Goal: Check status: Check status

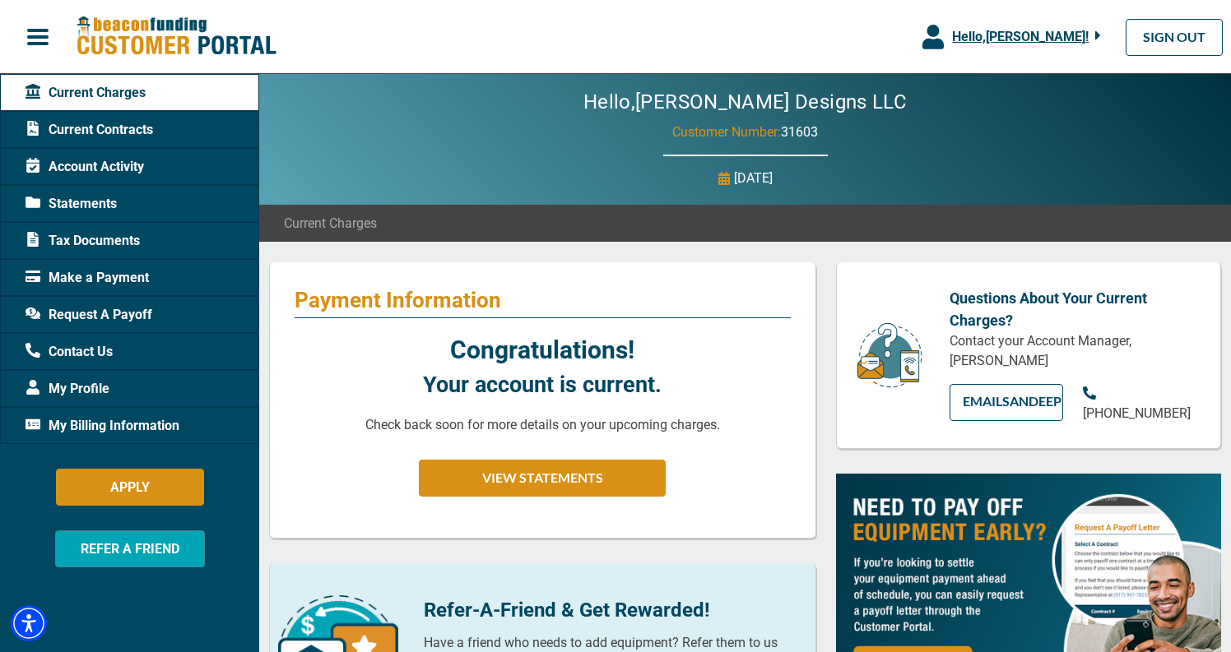
click at [144, 316] on span "Request A Payoff" at bounding box center [88, 315] width 127 height 20
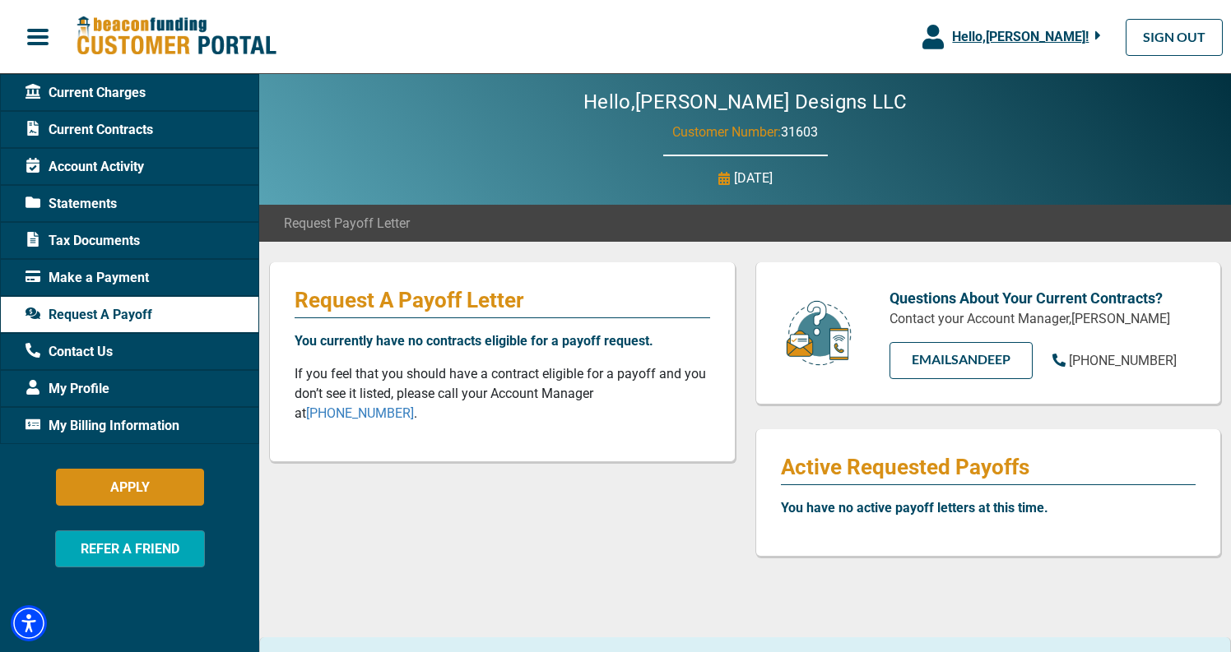
drag, startPoint x: 690, startPoint y: 103, endPoint x: 820, endPoint y: 140, distance: 135.1
click at [820, 140] on div "Hello, [PERSON_NAME] Designs LLC Customer Number: 31603 [DATE]" at bounding box center [744, 139] width 971 height 131
copy div "[PERSON_NAME] Designs LLC Customer Number: 31603"
click at [81, 392] on span "My Profile" at bounding box center [67, 389] width 84 height 20
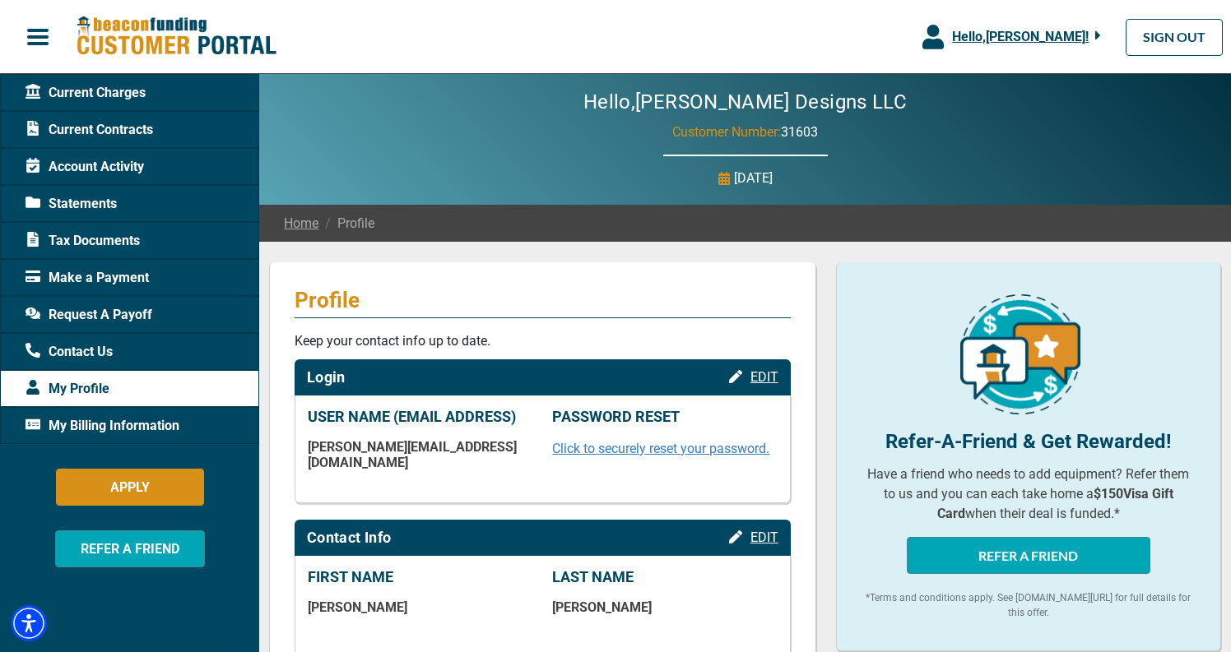
click at [129, 93] on span "Current Charges" at bounding box center [85, 93] width 120 height 20
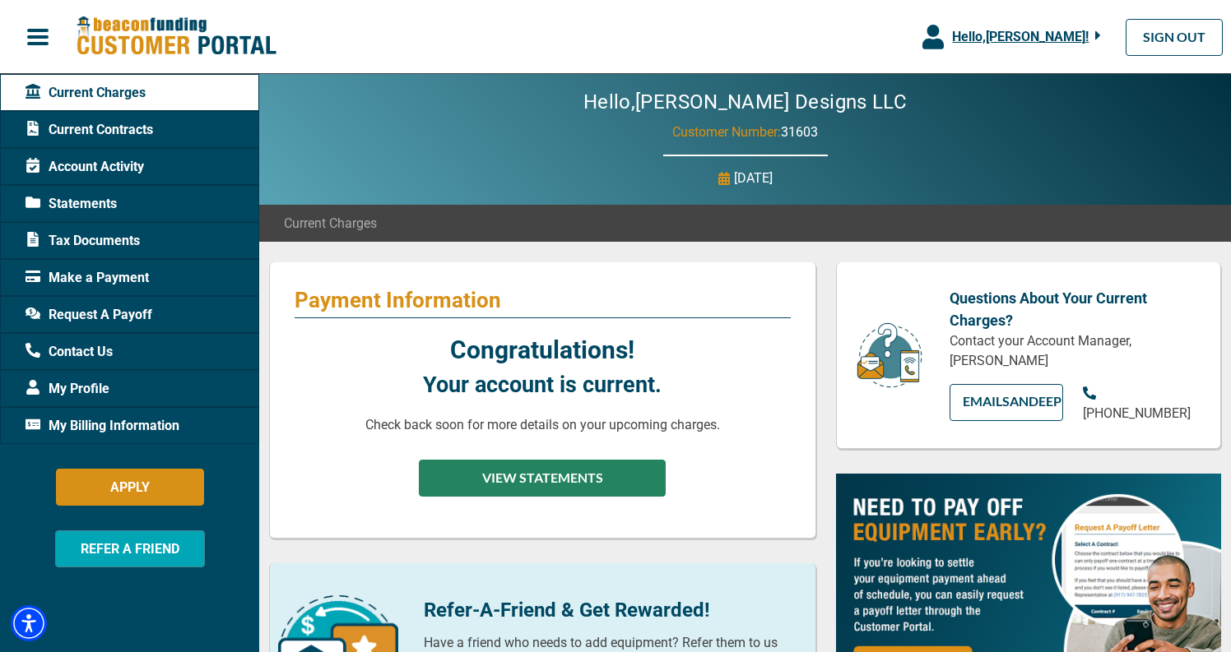
click at [544, 480] on button "VIEW STATEMENTS" at bounding box center [542, 478] width 247 height 37
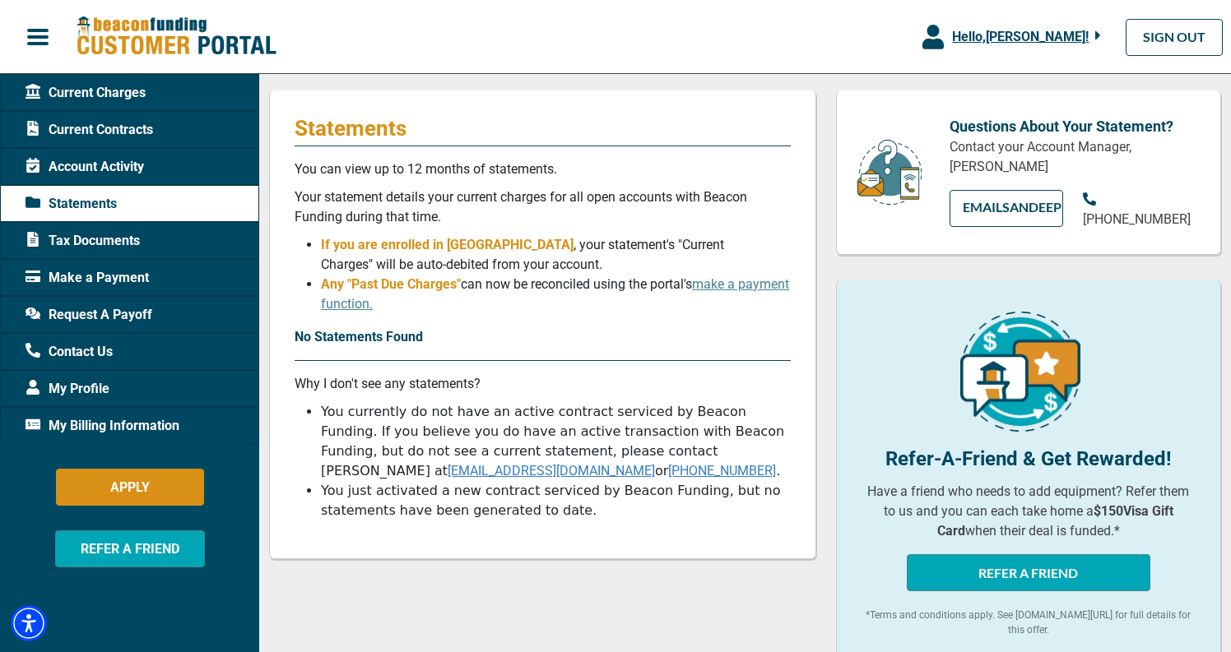
scroll to position [181, 0]
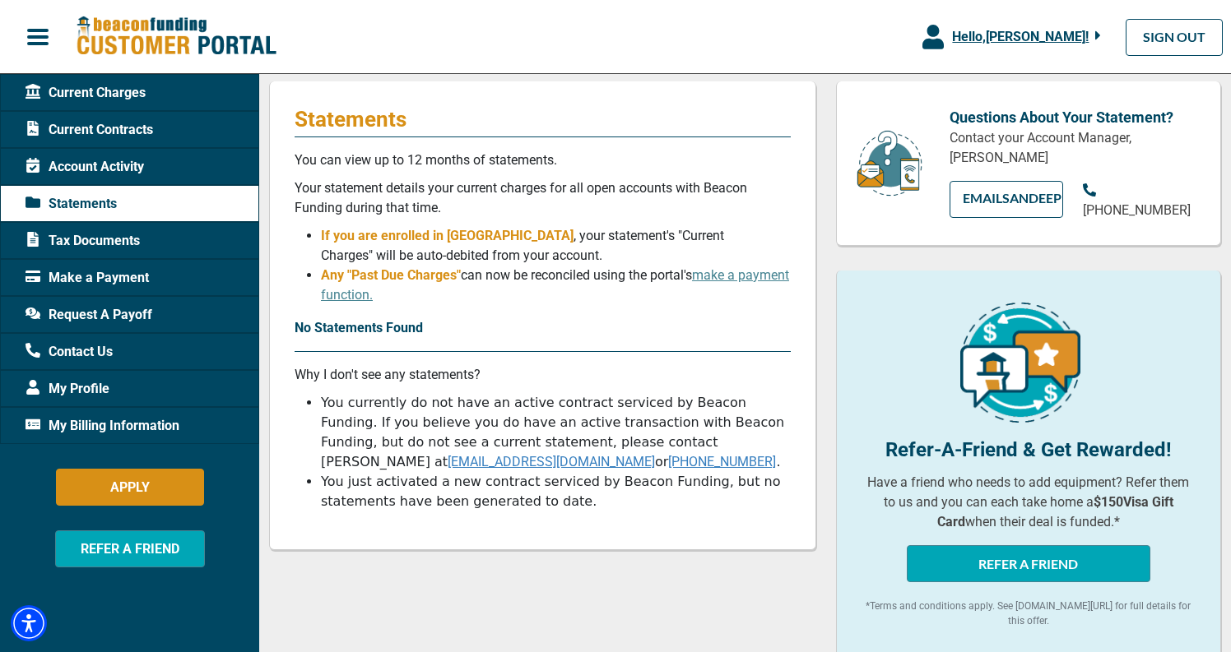
click at [77, 389] on span "My Profile" at bounding box center [67, 389] width 84 height 20
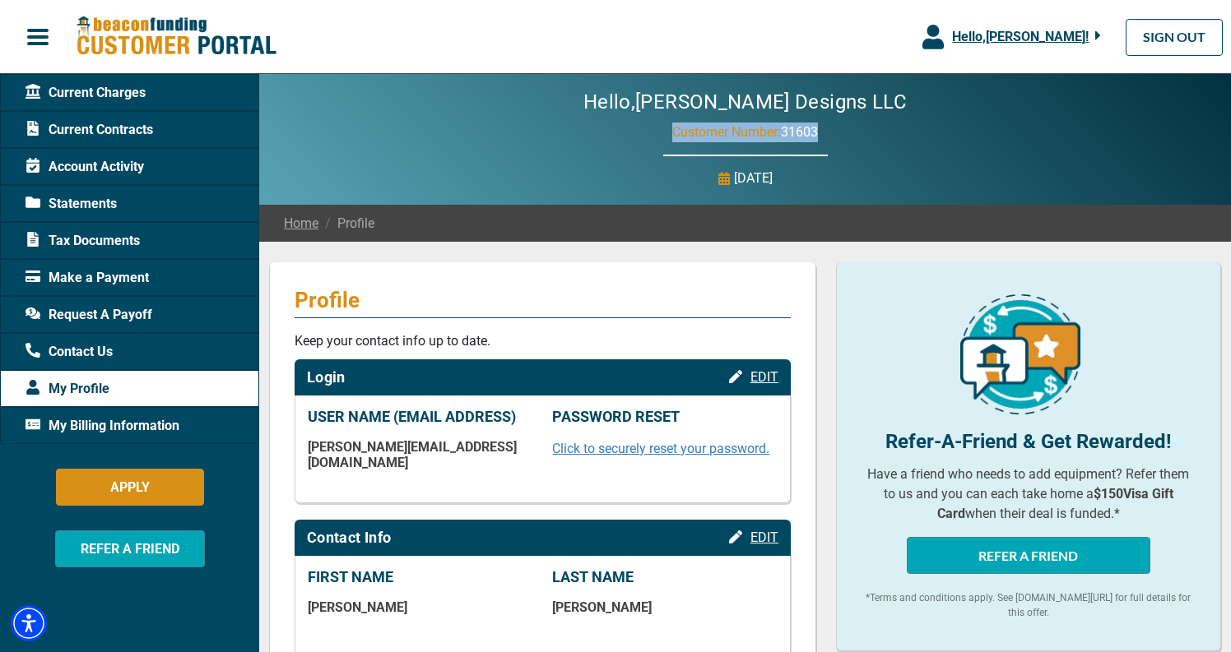
drag, startPoint x: 670, startPoint y: 132, endPoint x: 822, endPoint y: 134, distance: 152.2
click at [822, 134] on div "Hello, [PERSON_NAME] Designs LLC Customer Number: 31603 [DATE]" at bounding box center [744, 139] width 971 height 131
copy p "Customer Number: 31603"
